Goal: Use online tool/utility

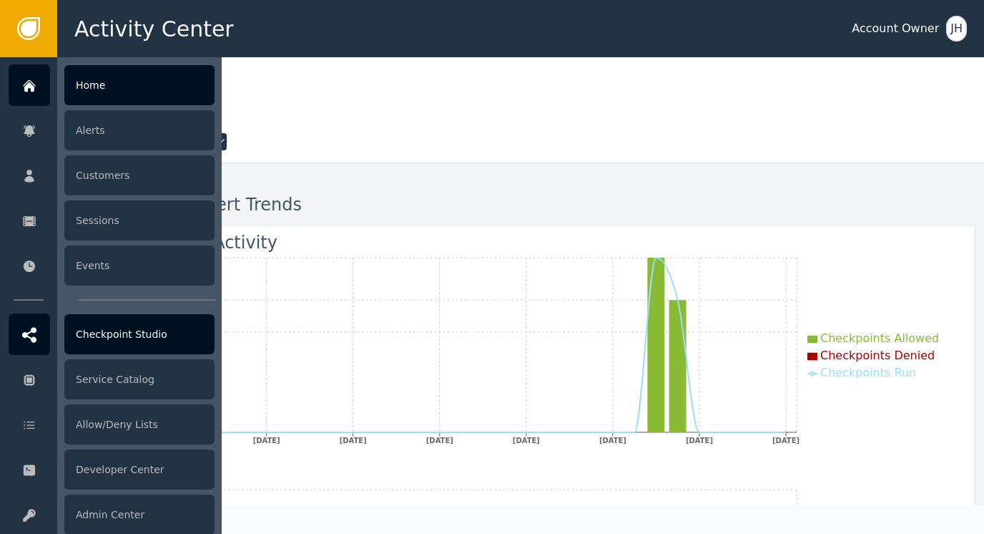
click at [36, 326] on div at bounding box center [29, 333] width 41 height 41
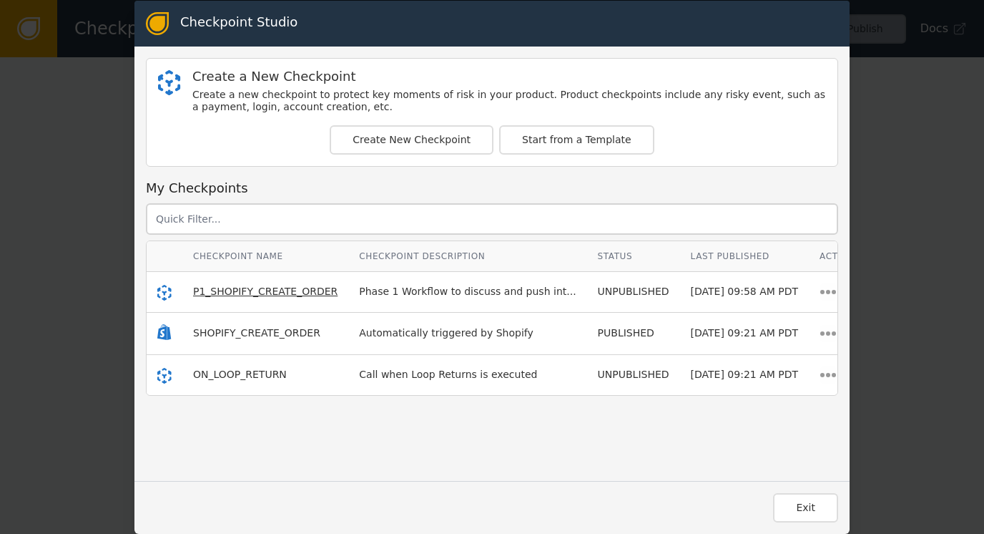
click at [255, 290] on span "P1_SHOPIFY_CREATE_ORDER" at bounding box center [265, 290] width 145 height 11
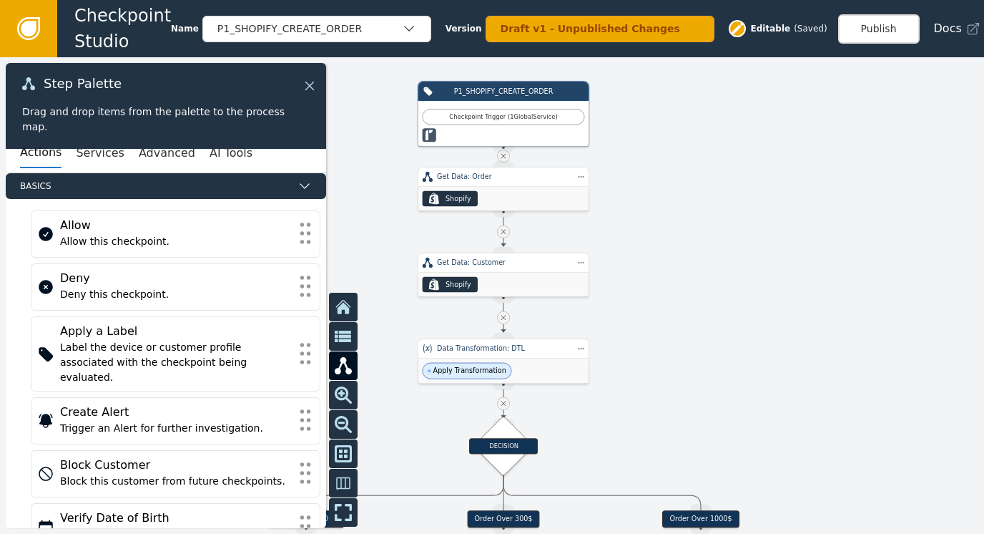
click at [311, 80] on icon at bounding box center [310, 86] width 16 height 16
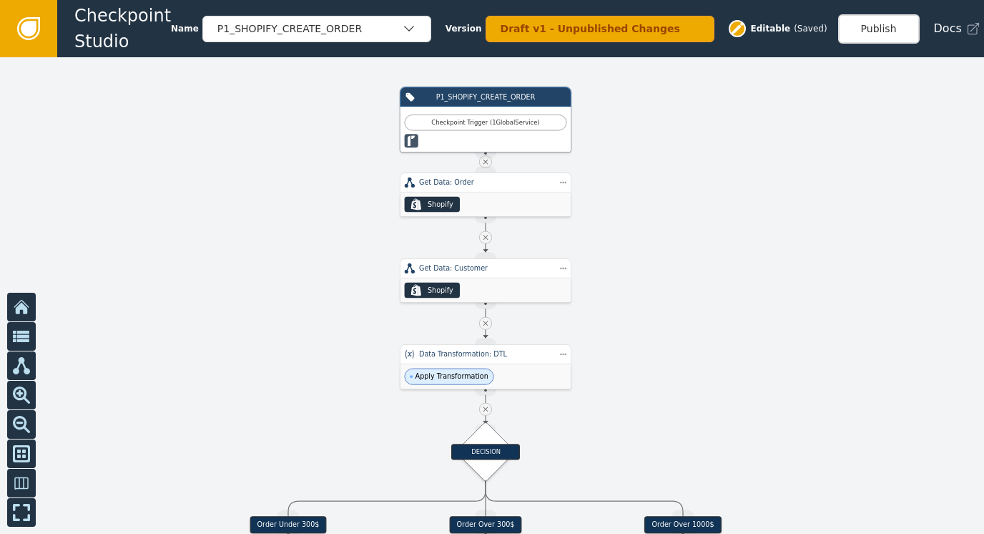
drag, startPoint x: 722, startPoint y: 295, endPoint x: 704, endPoint y: 300, distance: 18.8
click at [704, 300] on div at bounding box center [492, 295] width 984 height 477
click at [496, 365] on div "Apply Transformation" at bounding box center [486, 376] width 171 height 25
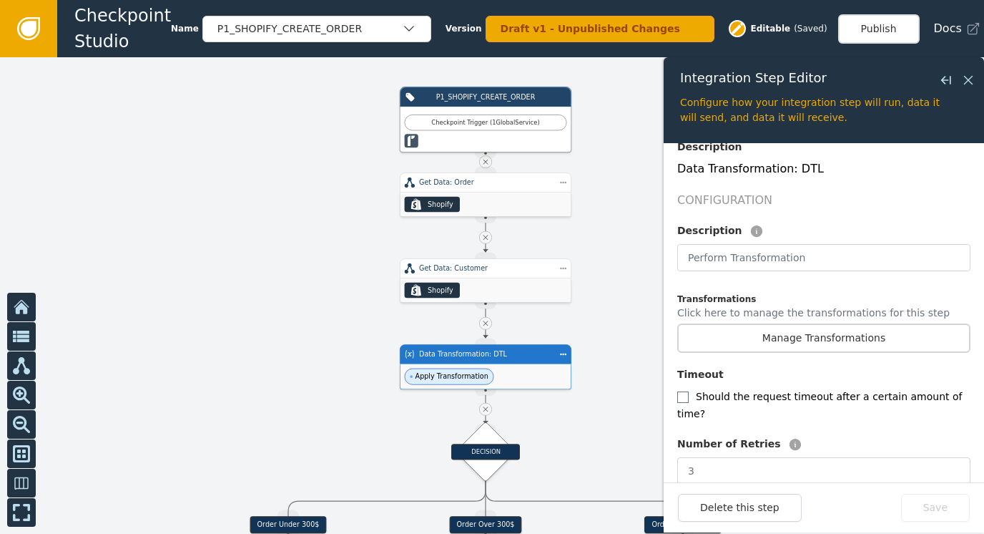
scroll to position [286, 0]
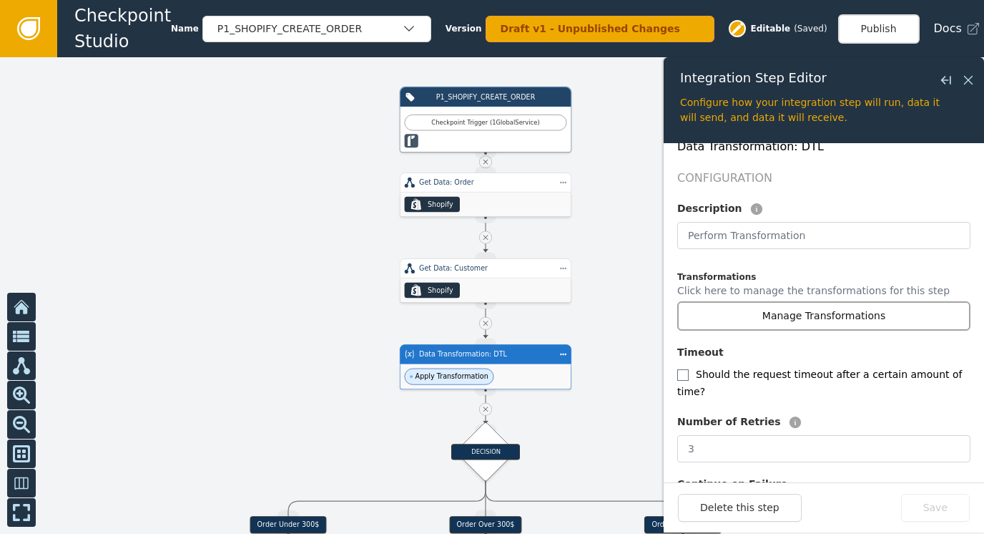
click at [798, 301] on button "Manage Transformations" at bounding box center [824, 315] width 293 height 29
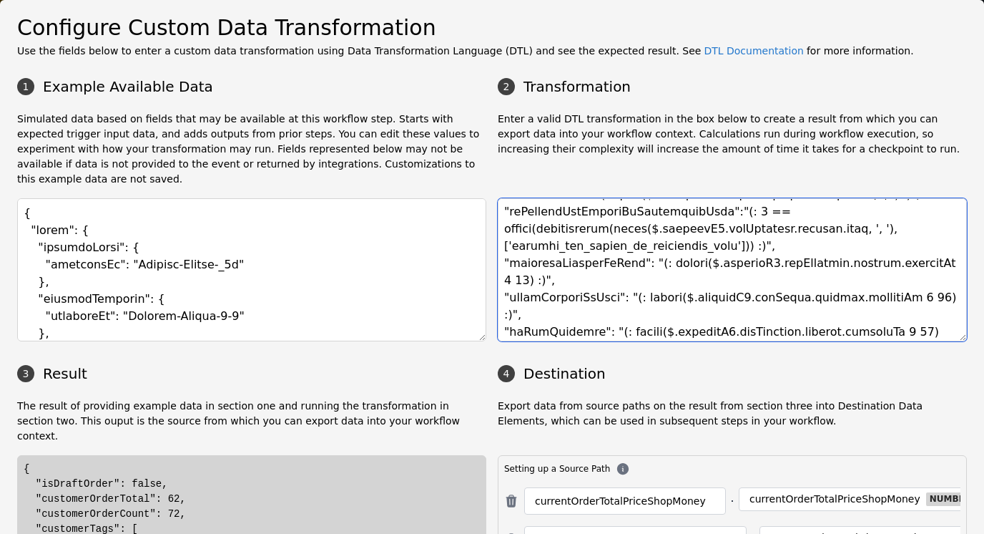
scroll to position [247, 0]
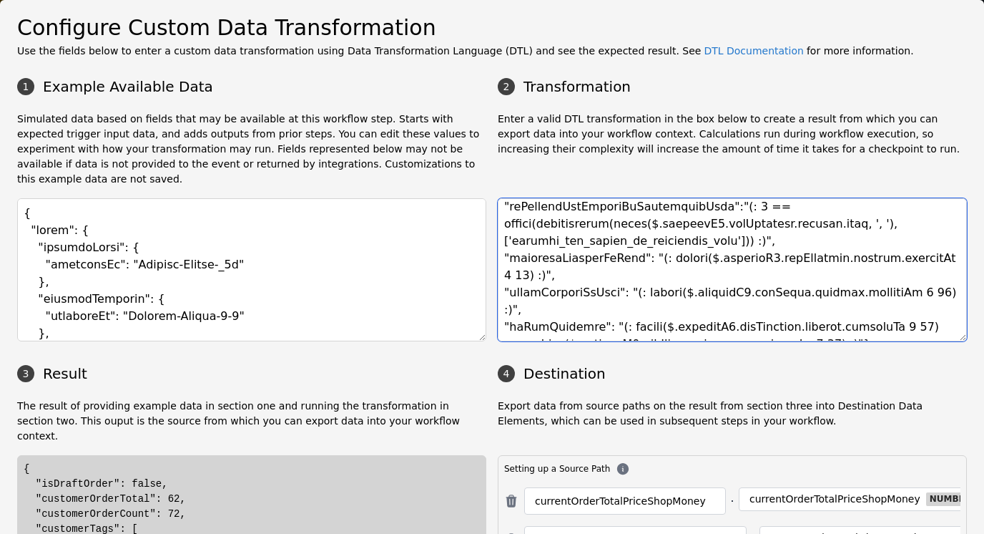
click at [708, 235] on textarea at bounding box center [732, 269] width 469 height 143
